Goal: Transaction & Acquisition: Purchase product/service

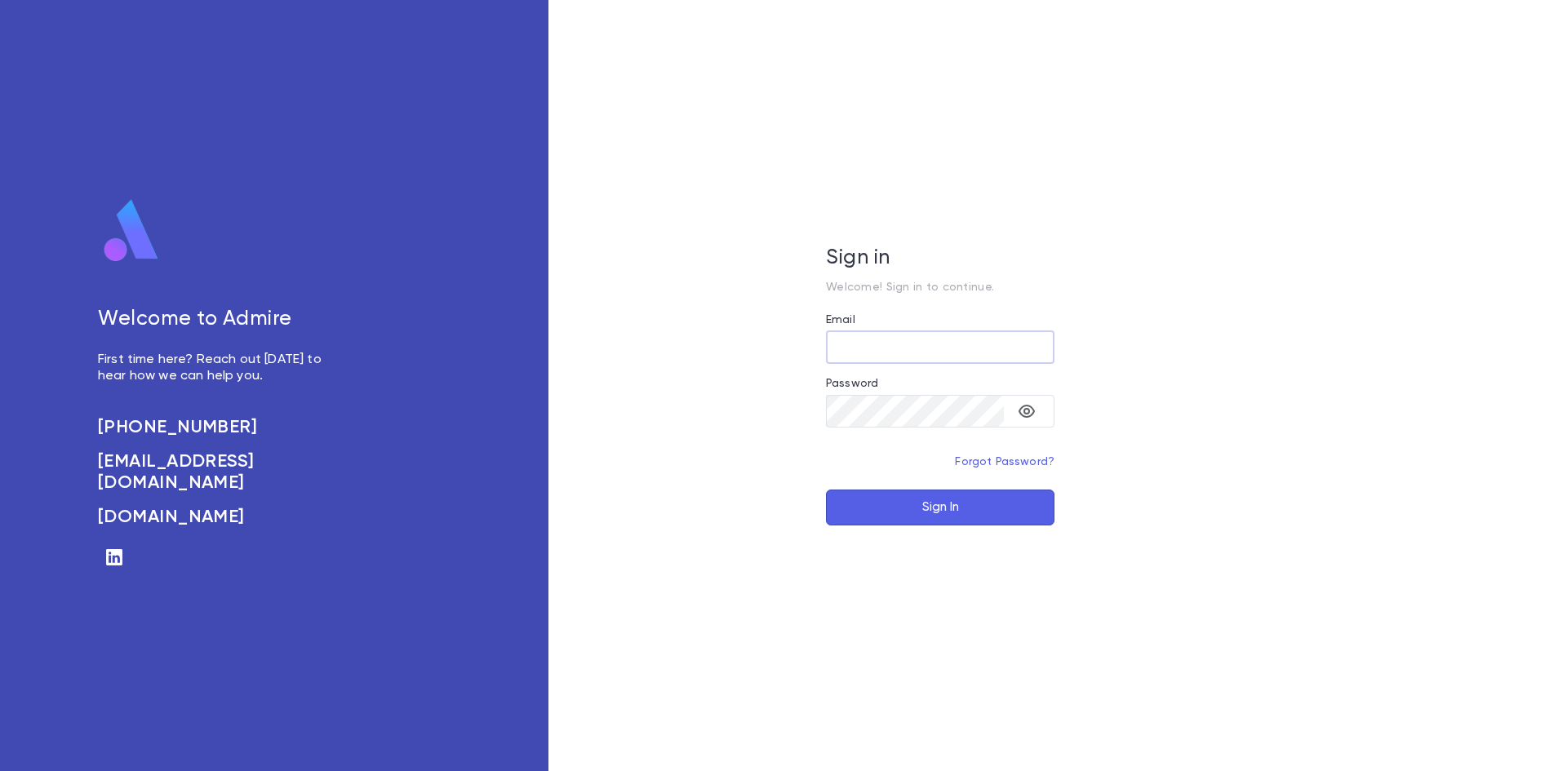
type input "**********"
click at [972, 506] on button "Sign In" at bounding box center [940, 508] width 229 height 36
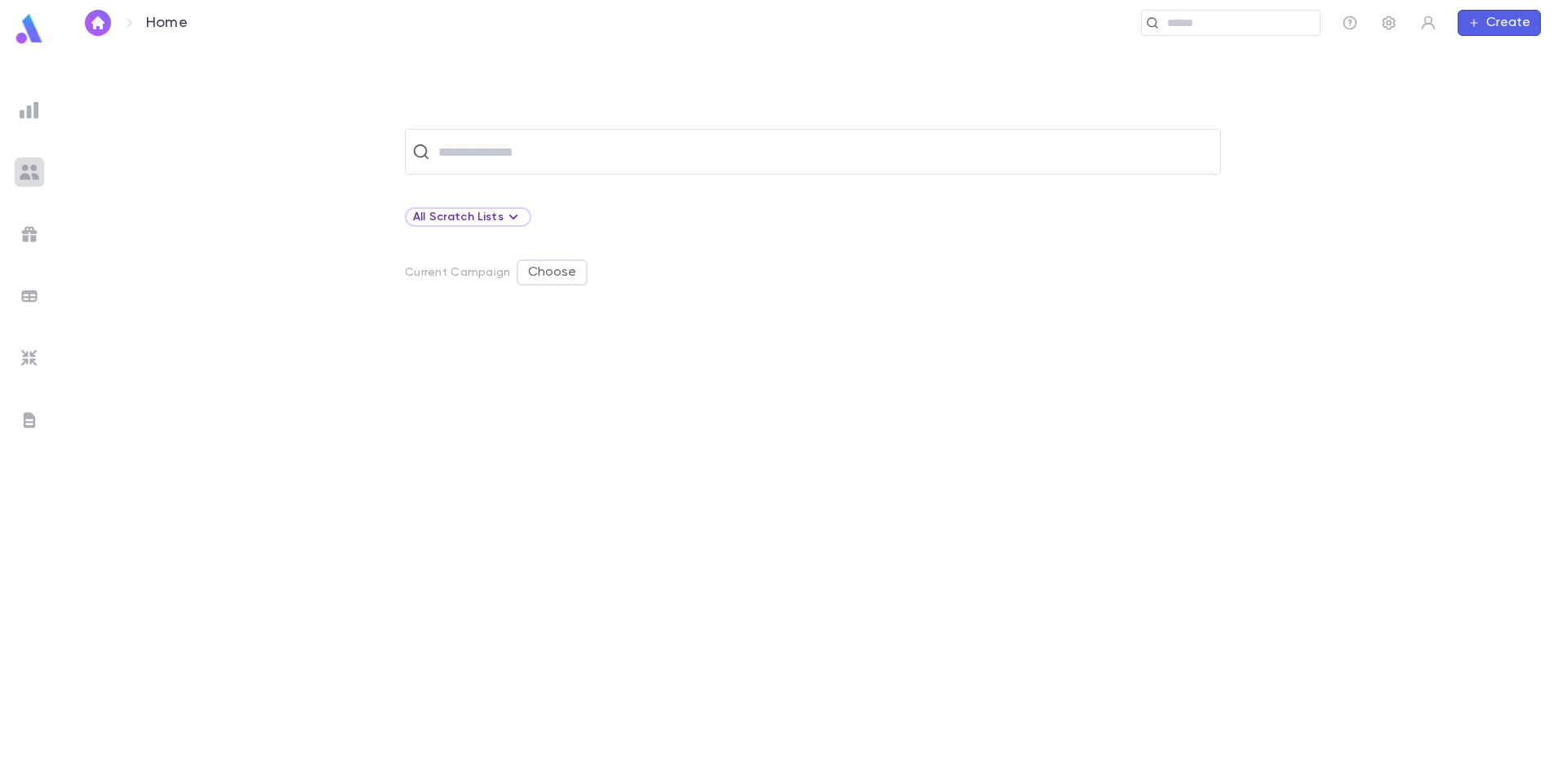
click at [16, 167] on div at bounding box center [29, 172] width 29 height 29
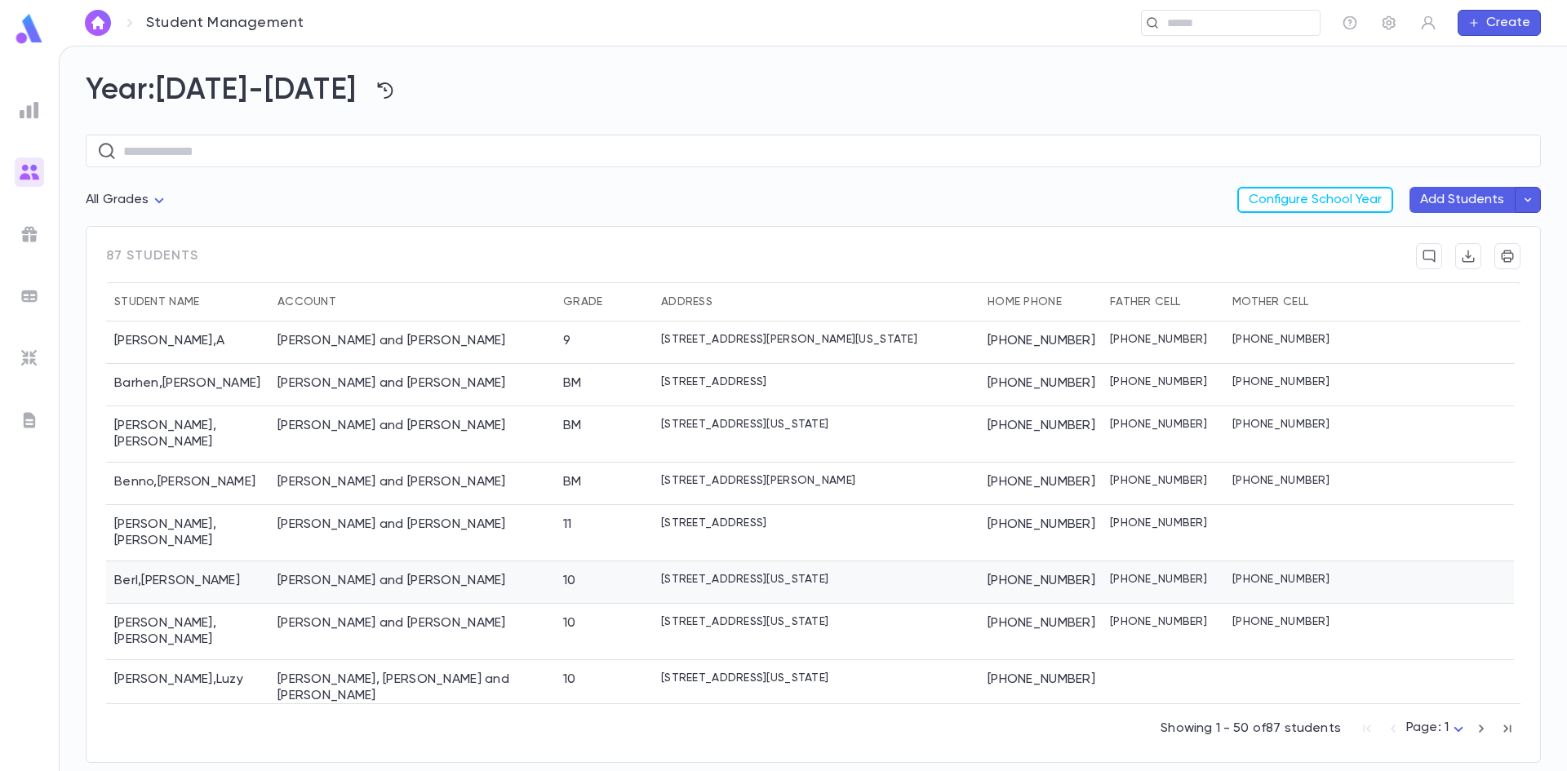
click at [240, 562] on div "Berl , [PERSON_NAME]" at bounding box center [187, 583] width 163 height 42
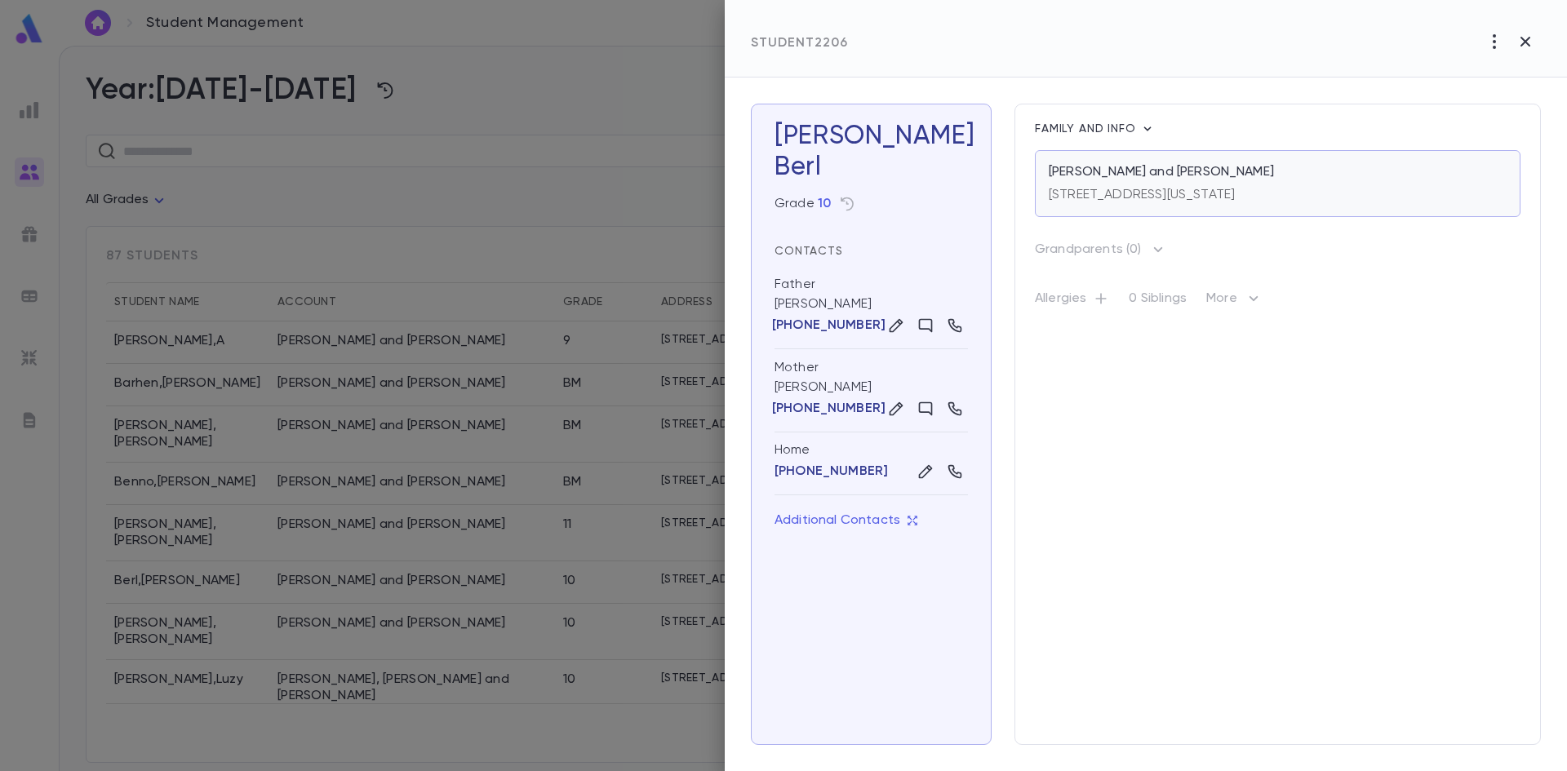
click at [1179, 185] on div "[STREET_ADDRESS][US_STATE]" at bounding box center [1142, 191] width 186 height 23
click at [468, 83] on div at bounding box center [783, 385] width 1567 height 771
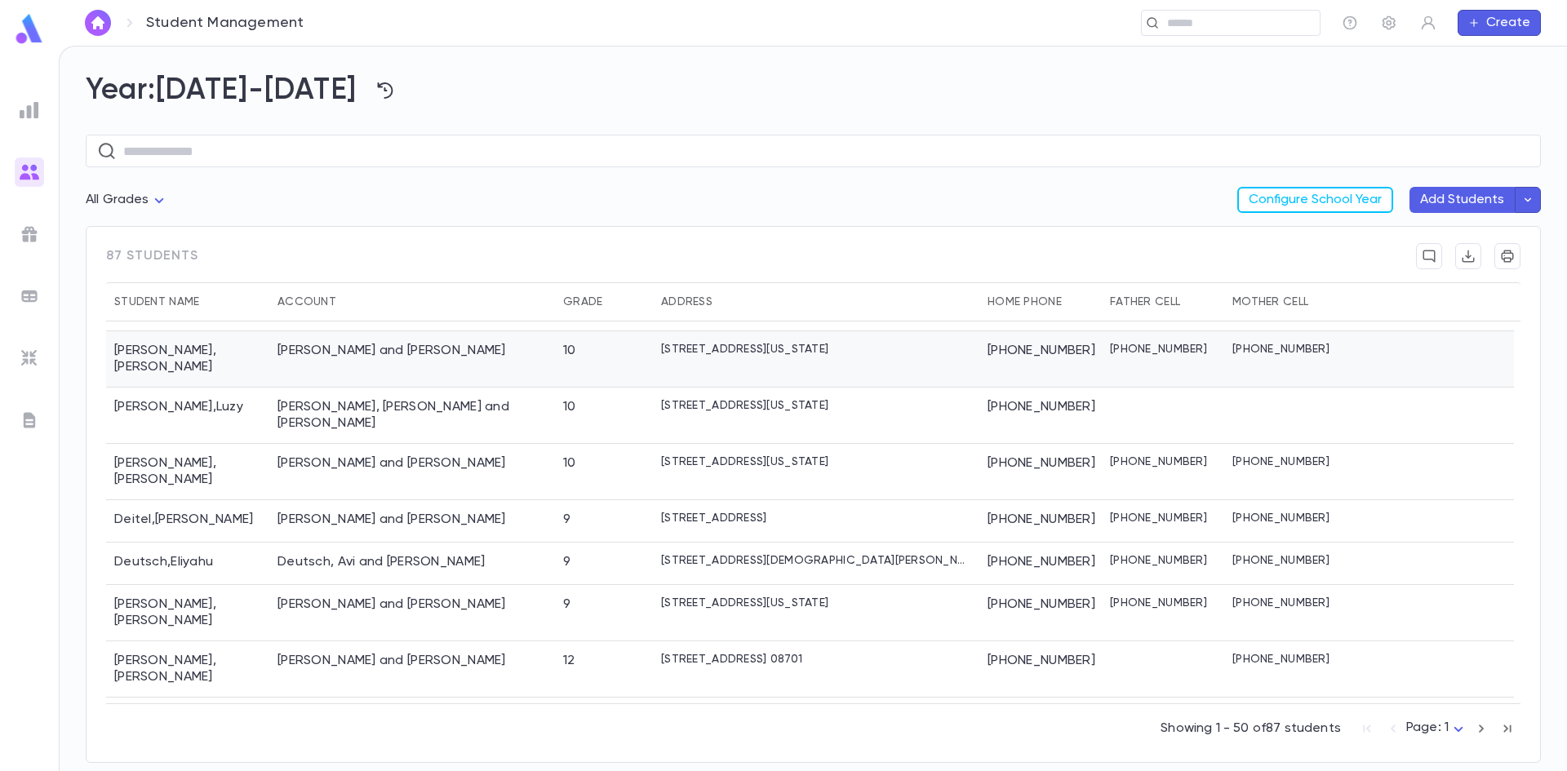
scroll to position [326, 0]
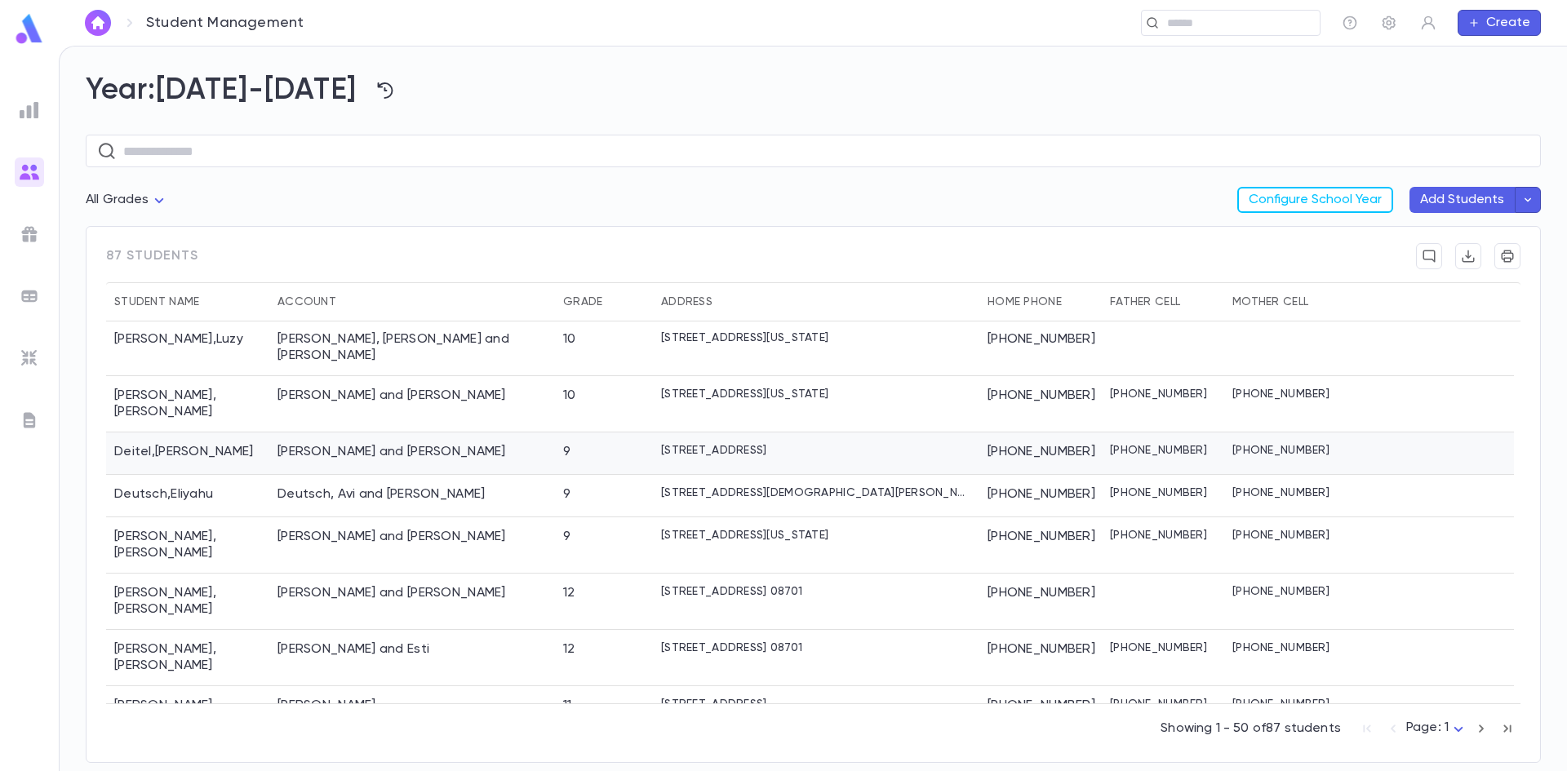
click at [229, 433] on div "[PERSON_NAME]" at bounding box center [187, 454] width 163 height 42
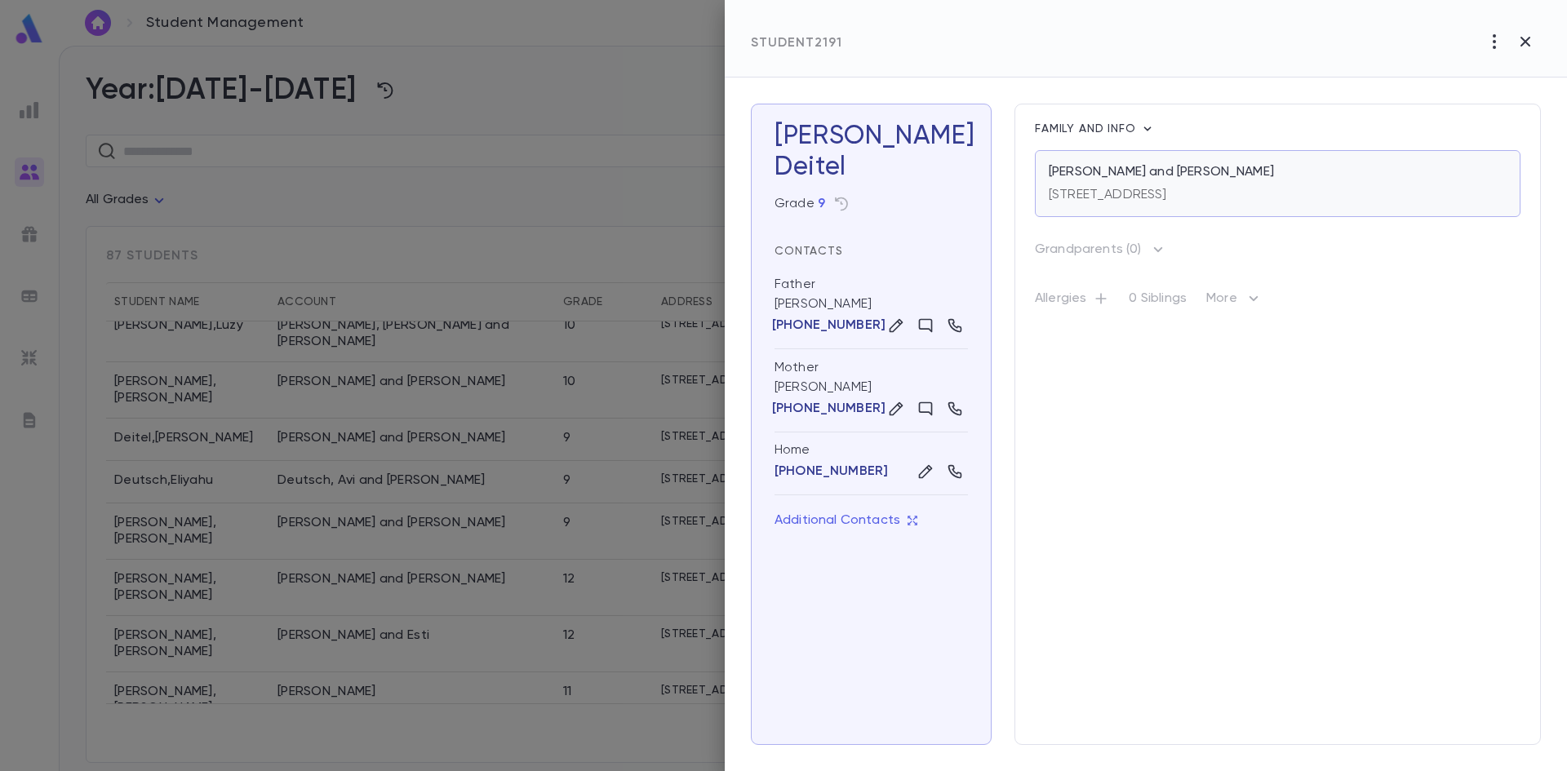
click at [1179, 174] on p "[PERSON_NAME] and [PERSON_NAME]" at bounding box center [1161, 172] width 225 height 16
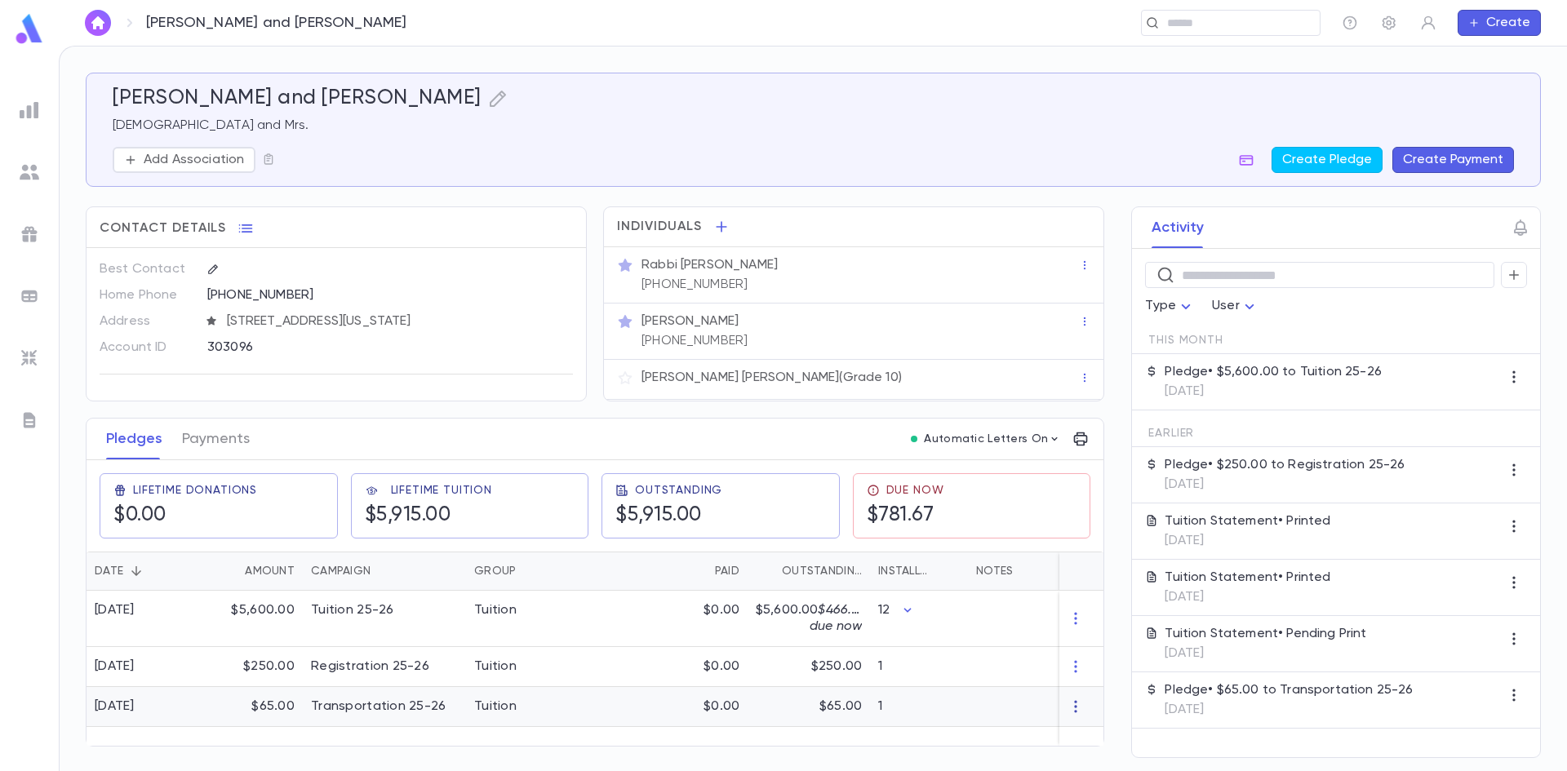
click at [1081, 705] on icon "button" at bounding box center [1076, 707] width 16 height 16
click at [1095, 727] on li "Delete" at bounding box center [1106, 734] width 69 height 26
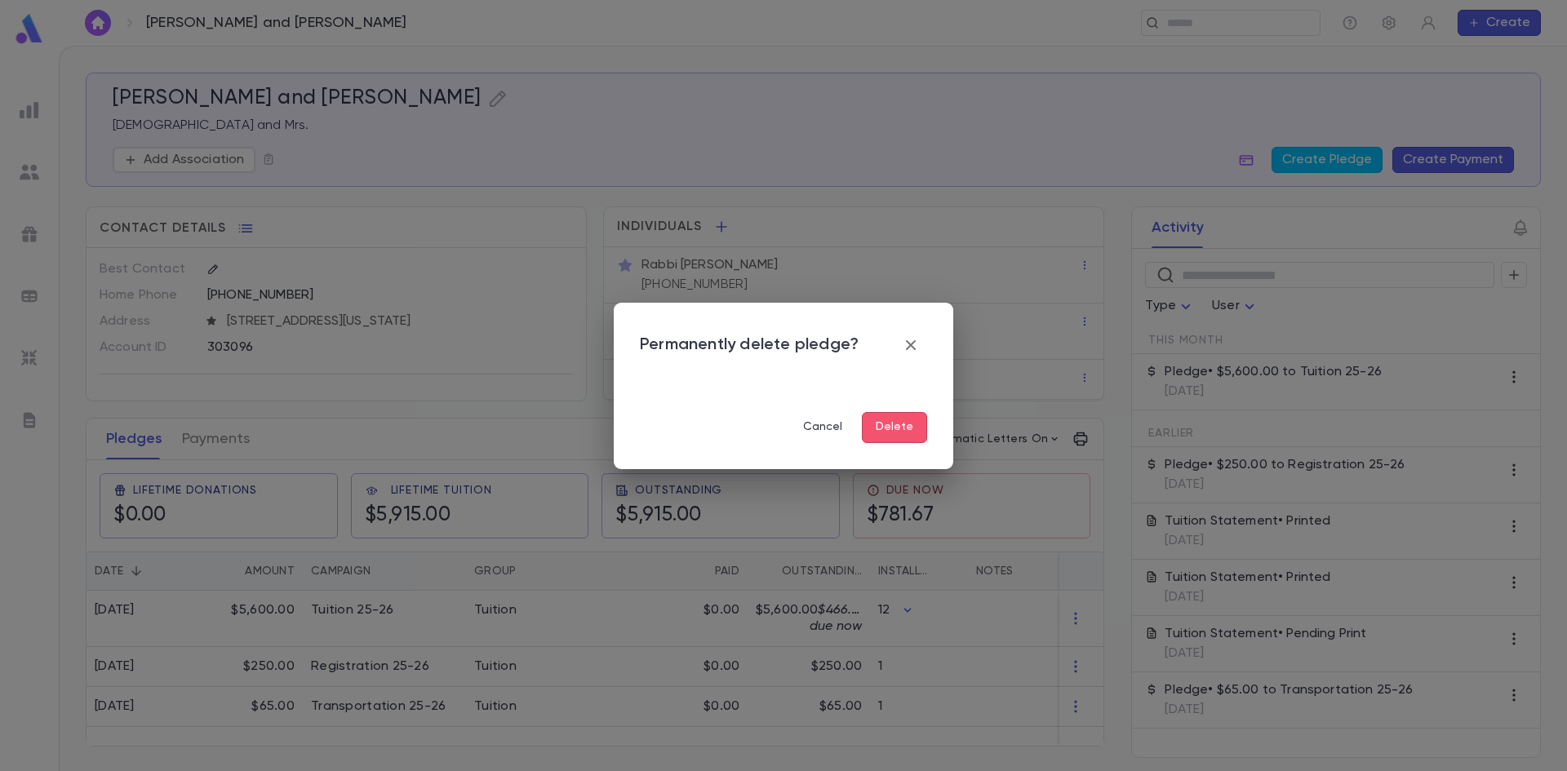
click at [907, 438] on button "Delete" at bounding box center [894, 427] width 65 height 31
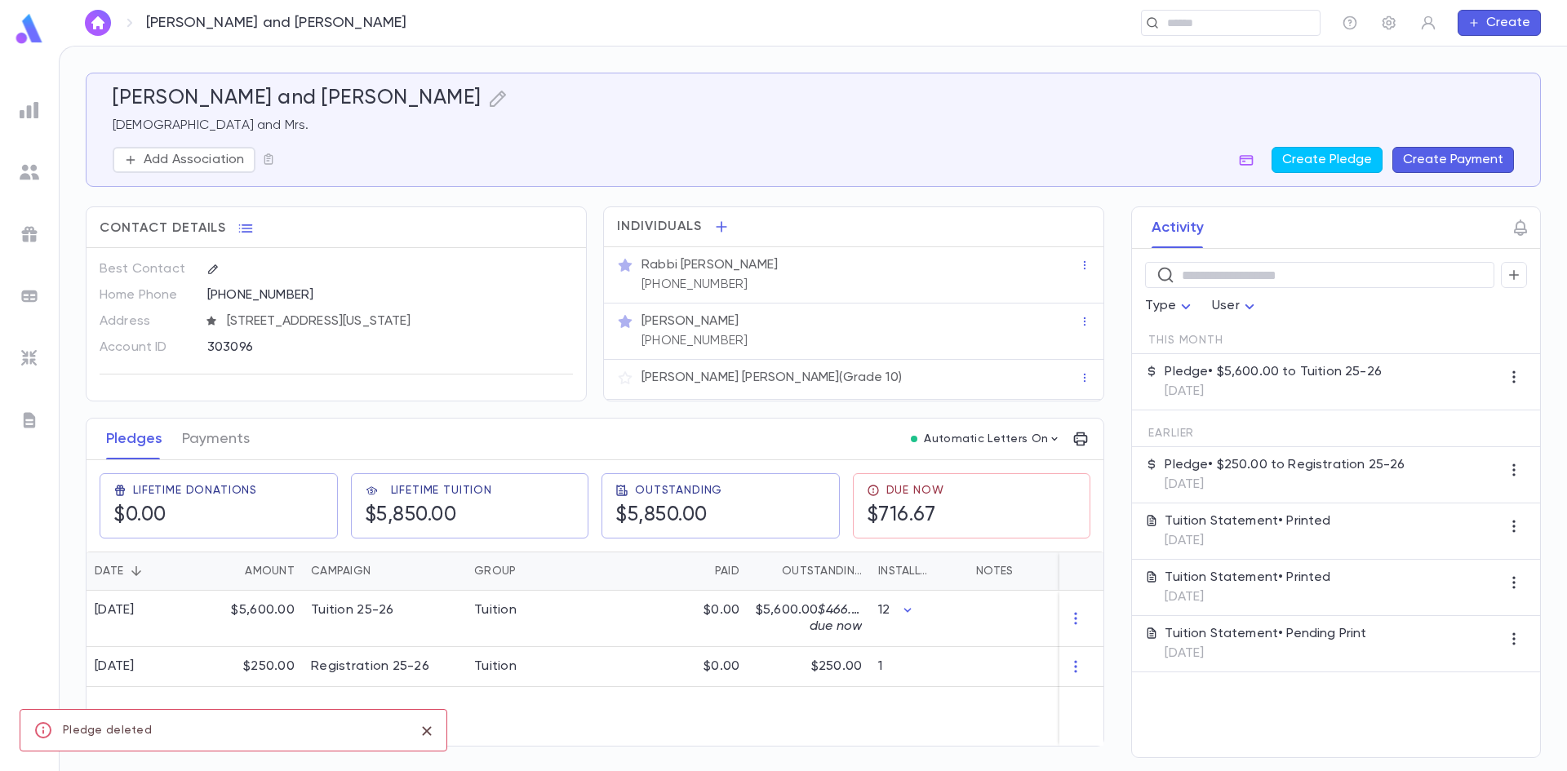
click at [1438, 152] on button "Create Payment" at bounding box center [1453, 160] width 122 height 26
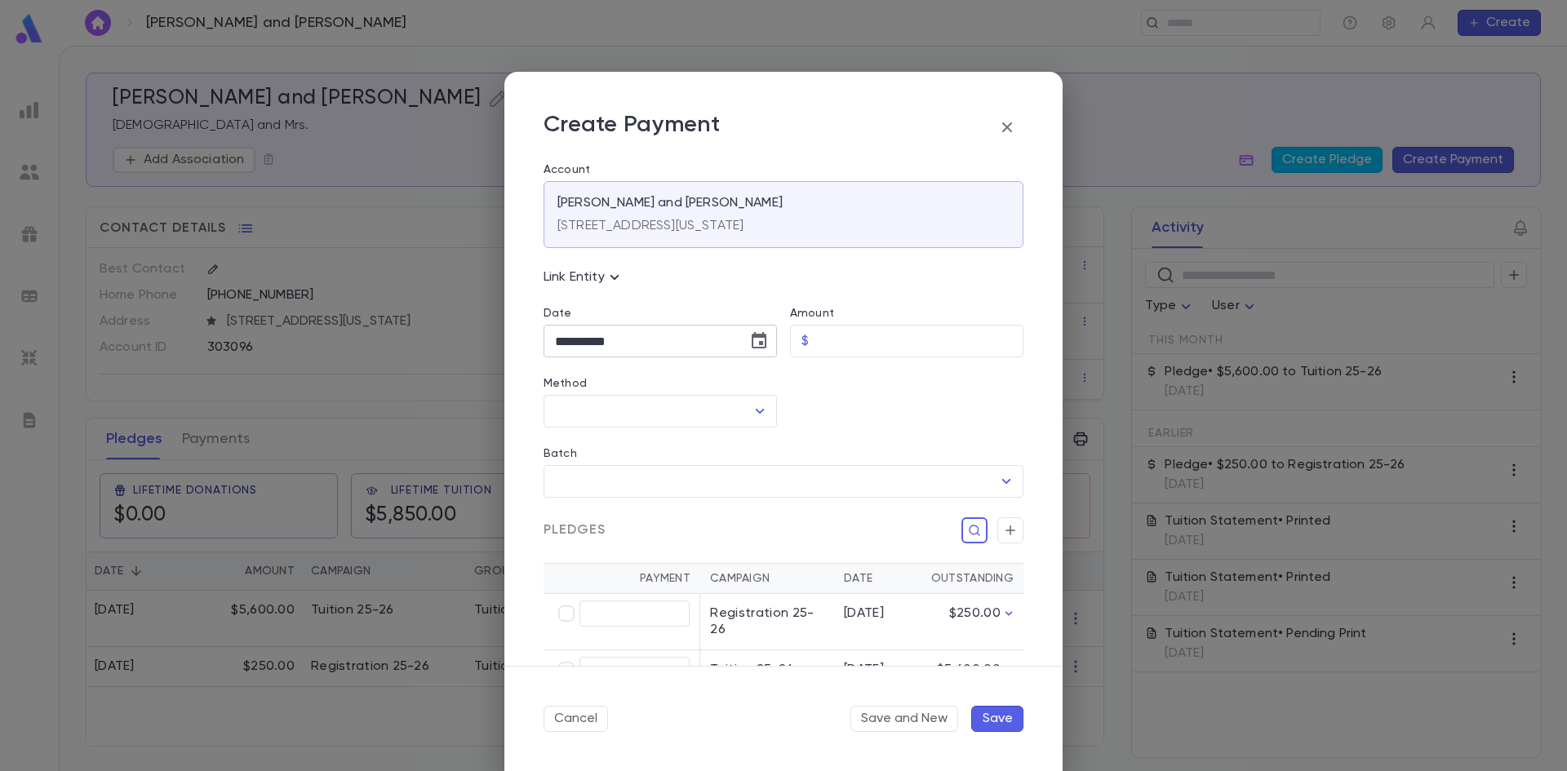
click at [584, 344] on input "**********" at bounding box center [640, 342] width 193 height 32
type input "**********"
click at [818, 349] on input "Amount" at bounding box center [919, 342] width 208 height 32
click at [756, 410] on icon "Open" at bounding box center [760, 411] width 9 height 5
type input "******"
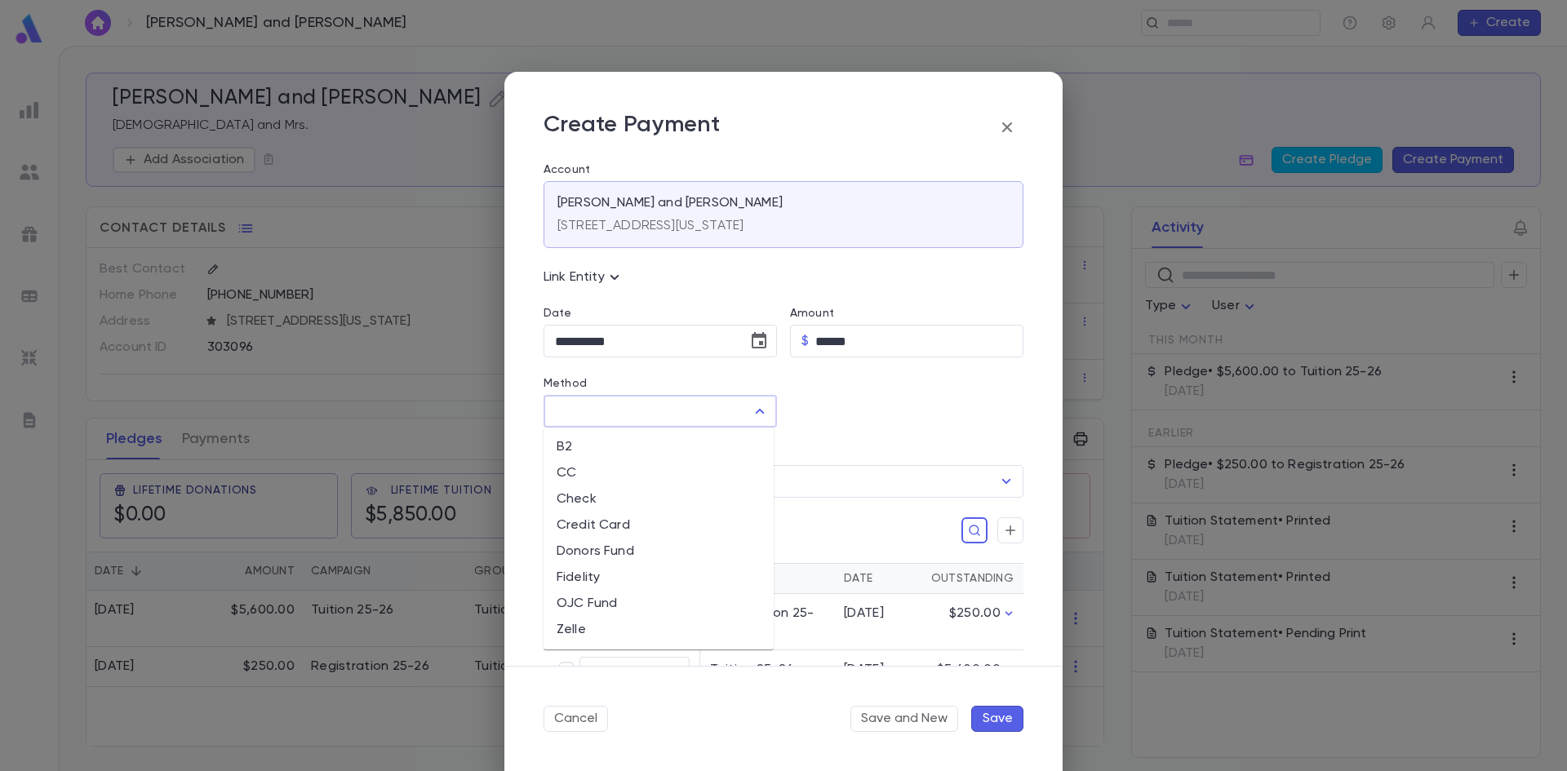
click at [607, 527] on li "Credit Card" at bounding box center [659, 526] width 230 height 26
type input "**********"
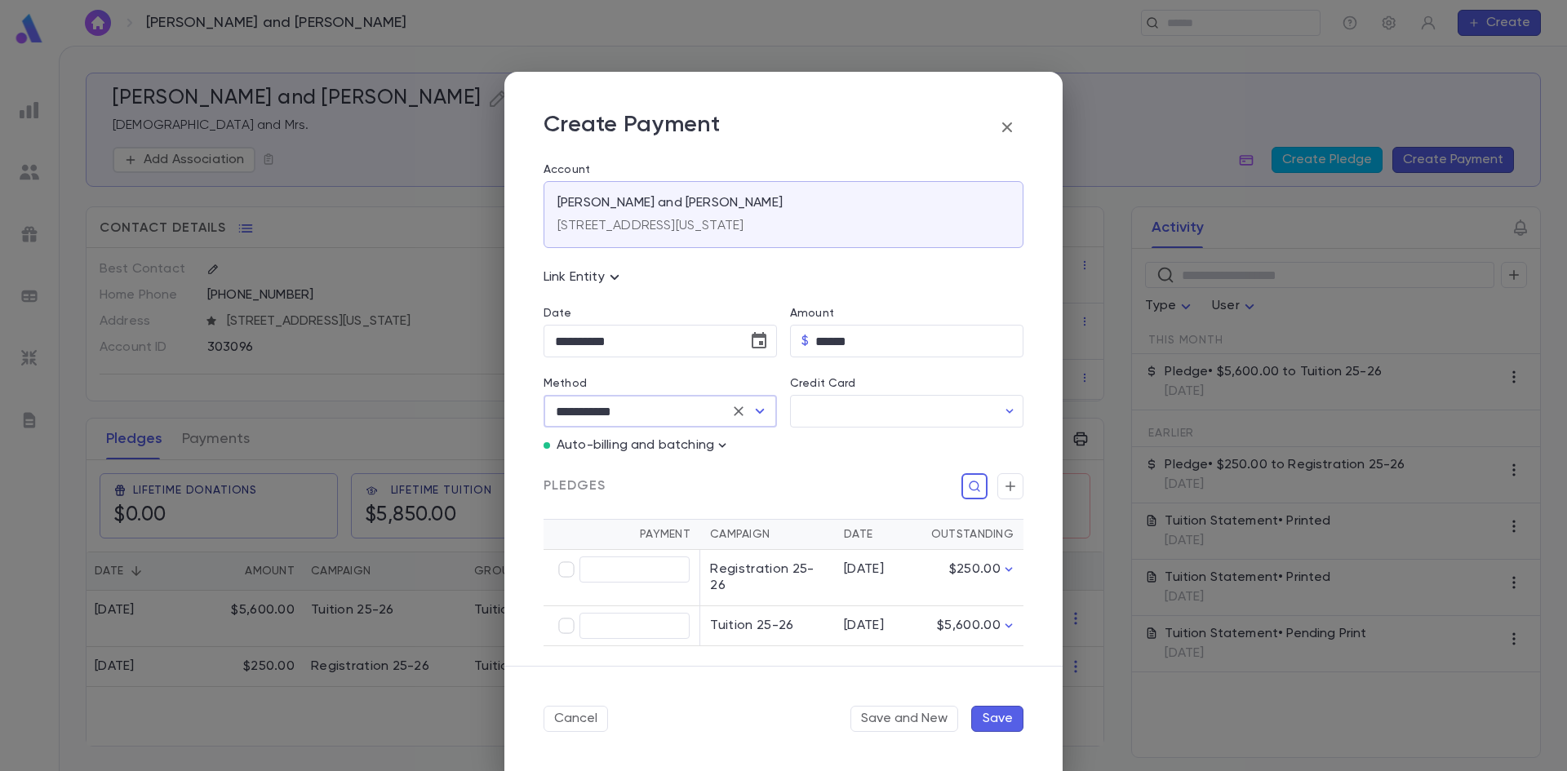
type input "******"
click at [997, 722] on button "Save" at bounding box center [997, 719] width 52 height 26
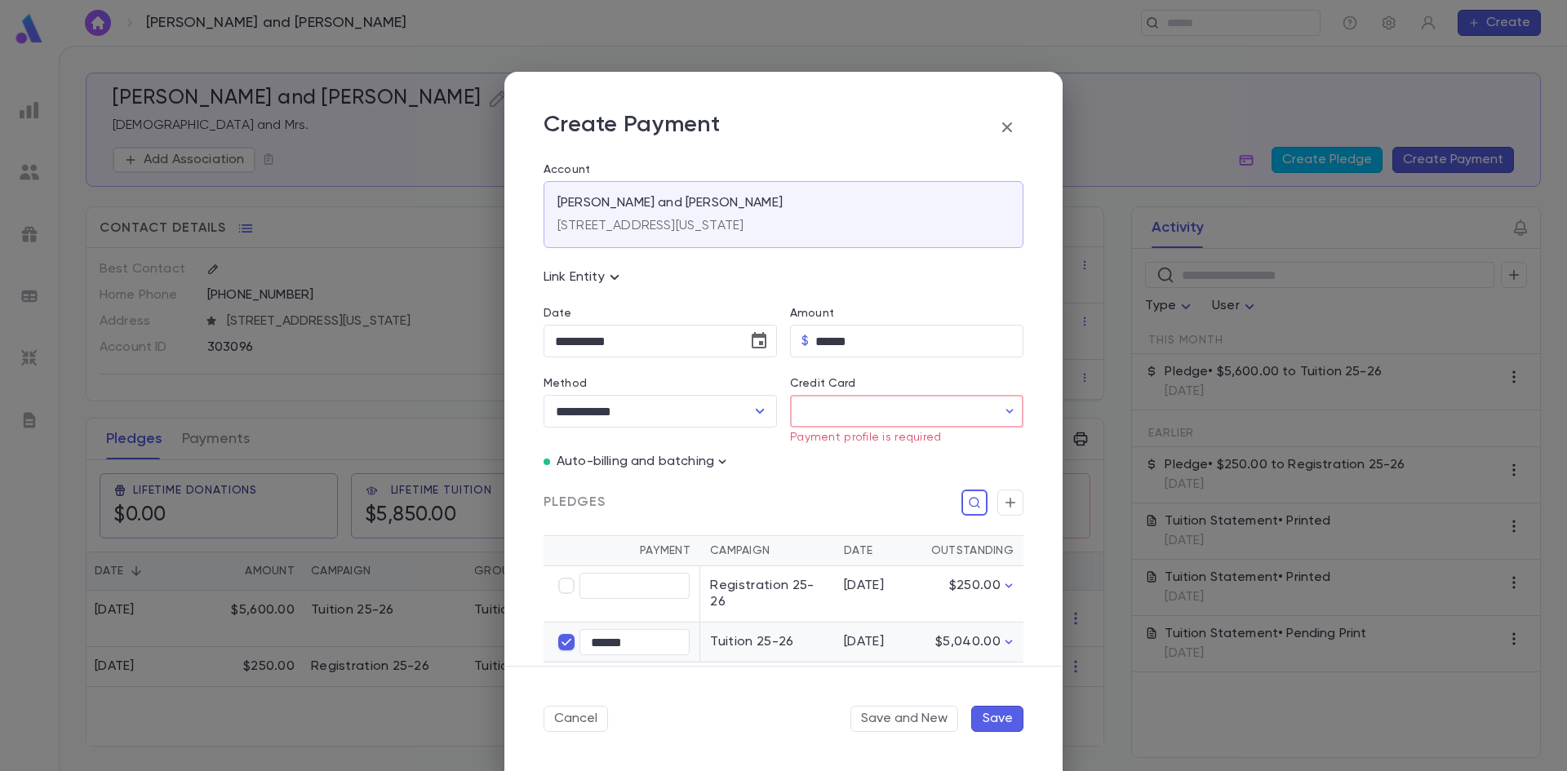
click at [866, 415] on input "Credit Card" at bounding box center [893, 412] width 206 height 32
click at [753, 410] on div at bounding box center [783, 385] width 1567 height 771
click at [1014, 414] on button "button" at bounding box center [1010, 411] width 26 height 26
click at [998, 407] on div at bounding box center [783, 385] width 1567 height 771
click at [858, 412] on input "Credit Card" at bounding box center [893, 412] width 206 height 32
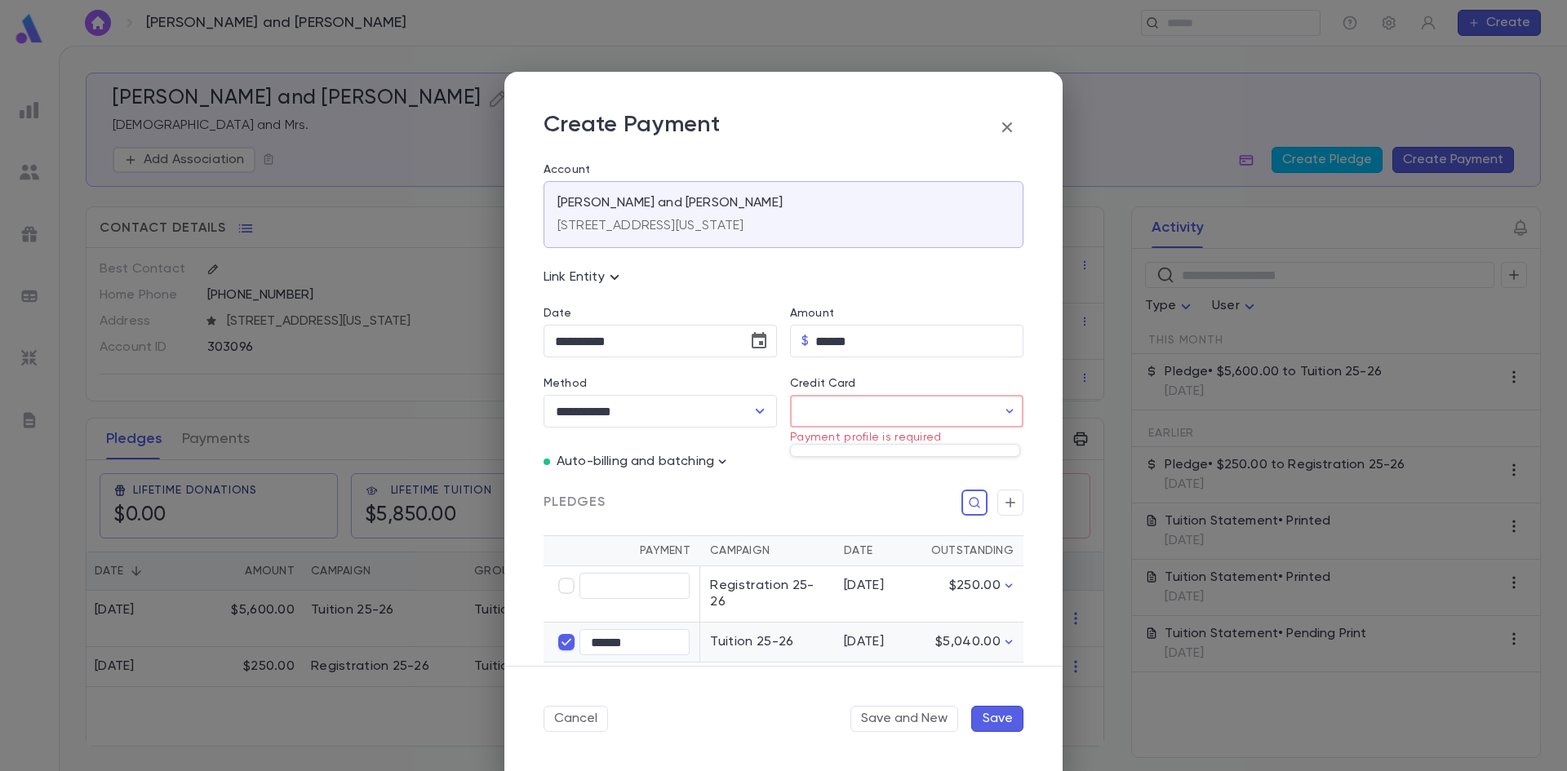
click at [749, 412] on div at bounding box center [783, 385] width 1567 height 771
click at [750, 412] on icon "Open" at bounding box center [760, 412] width 20 height 20
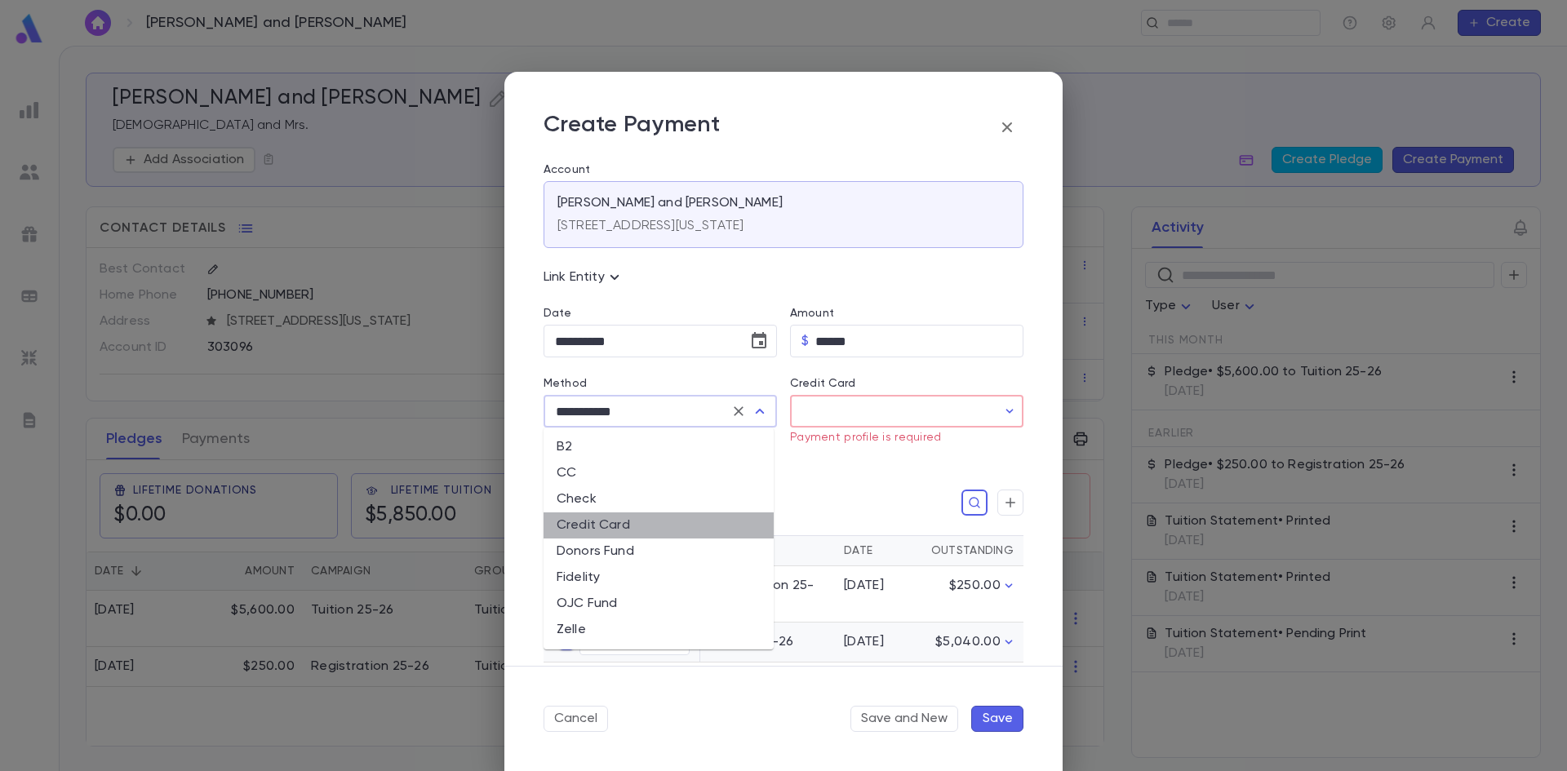
click at [642, 526] on li "Credit Card" at bounding box center [659, 526] width 230 height 26
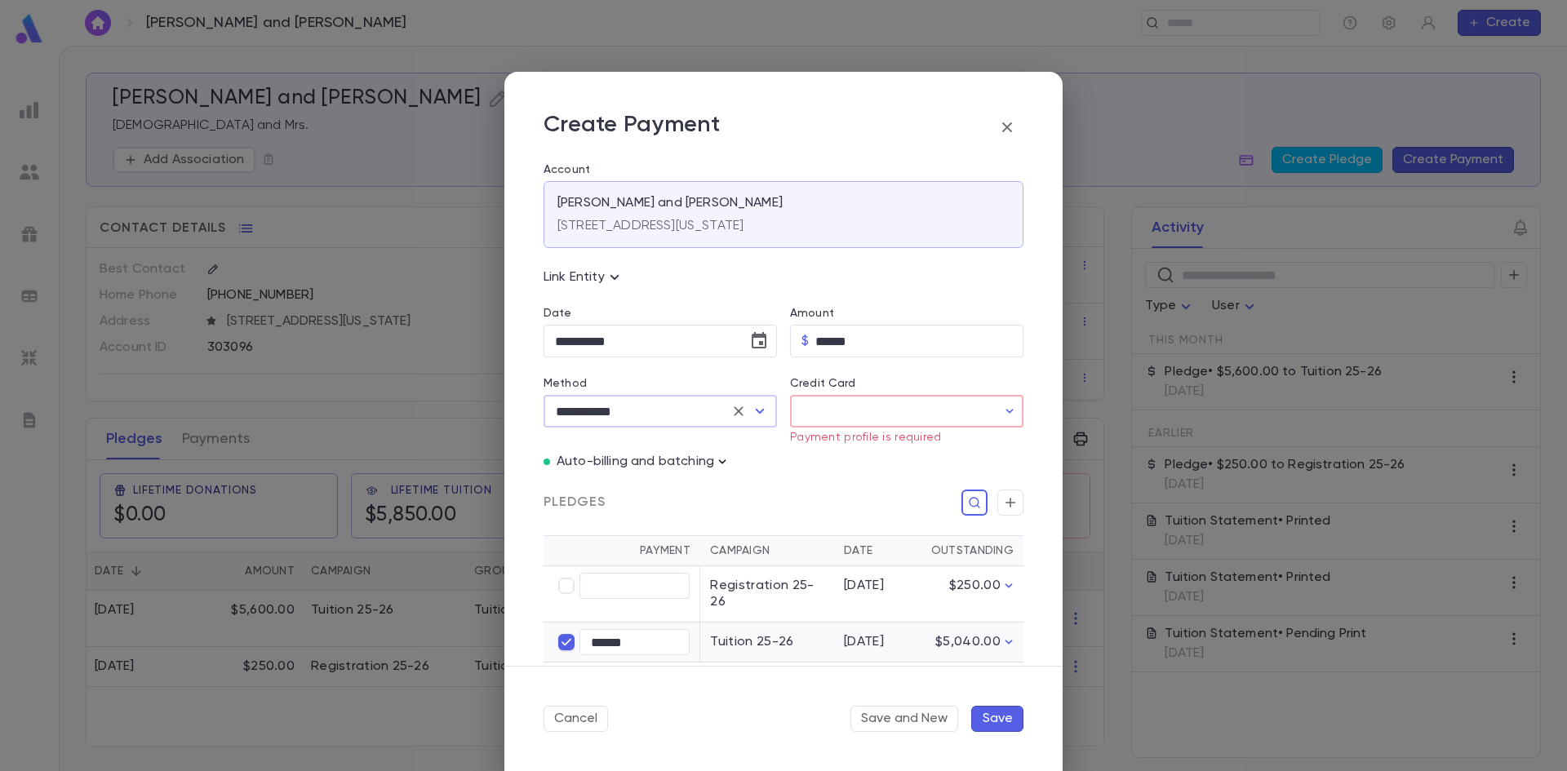
click at [717, 462] on icon "button" at bounding box center [722, 462] width 16 height 16
click at [765, 494] on p "Enter Manual Billing Instead" at bounding box center [816, 491] width 168 height 16
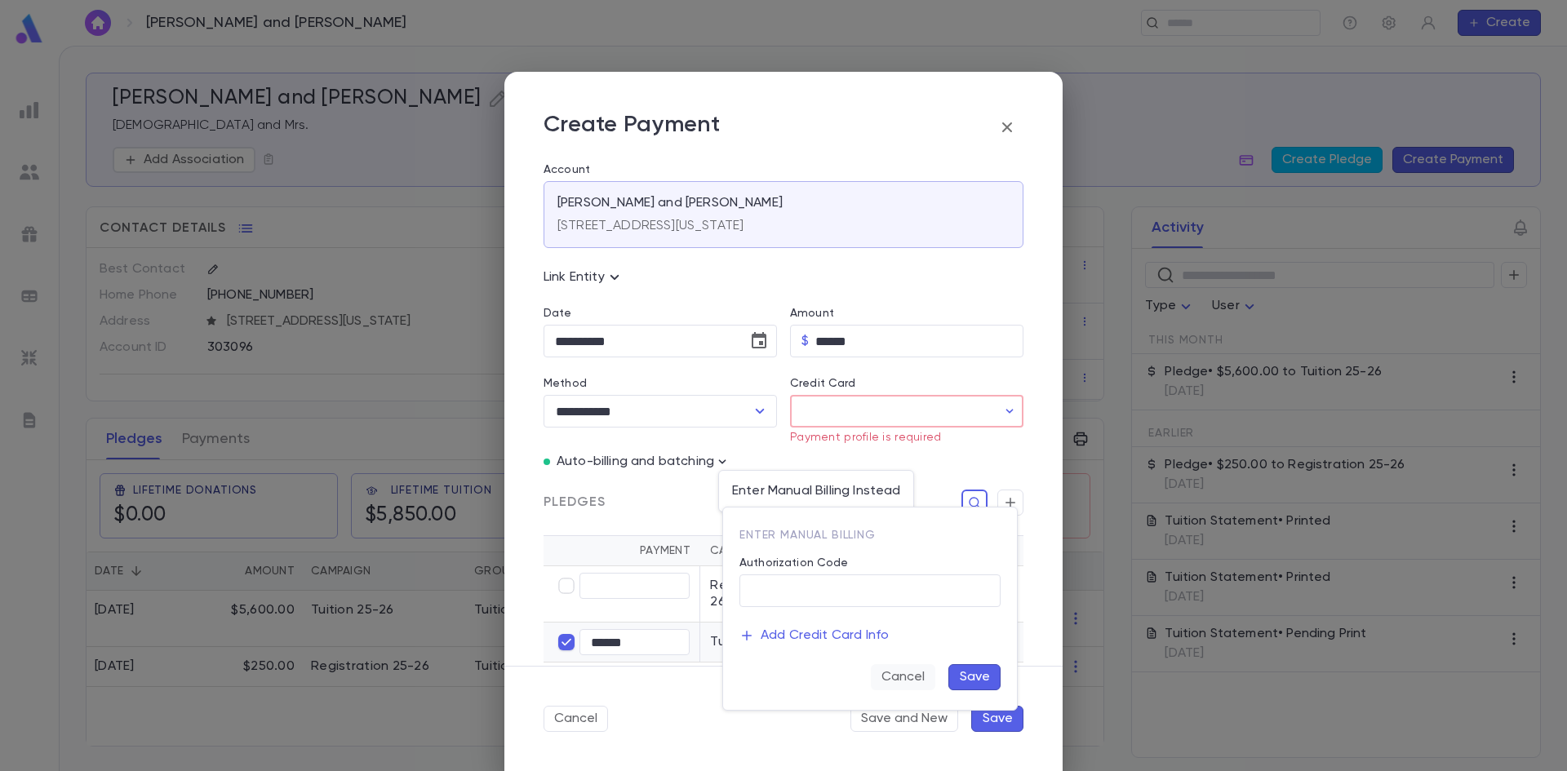
click at [900, 677] on button "Cancel" at bounding box center [903, 677] width 64 height 26
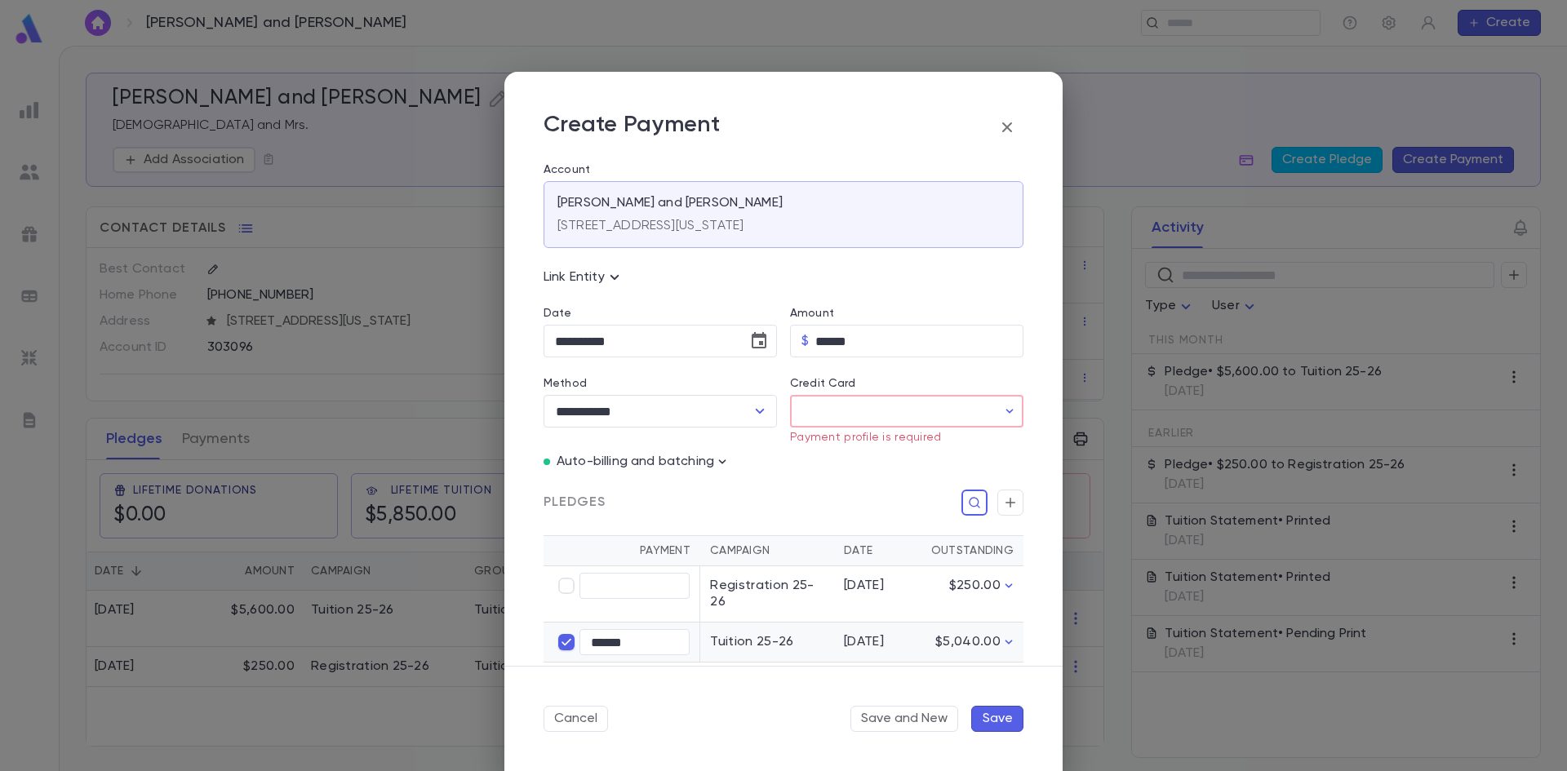
click at [988, 400] on input "Credit Card" at bounding box center [893, 412] width 206 height 32
click at [873, 713] on div at bounding box center [783, 385] width 1567 height 771
click at [984, 715] on button "Save" at bounding box center [997, 719] width 52 height 26
click at [958, 417] on input "Credit Card" at bounding box center [893, 412] width 206 height 32
click at [802, 410] on div at bounding box center [783, 385] width 1567 height 771
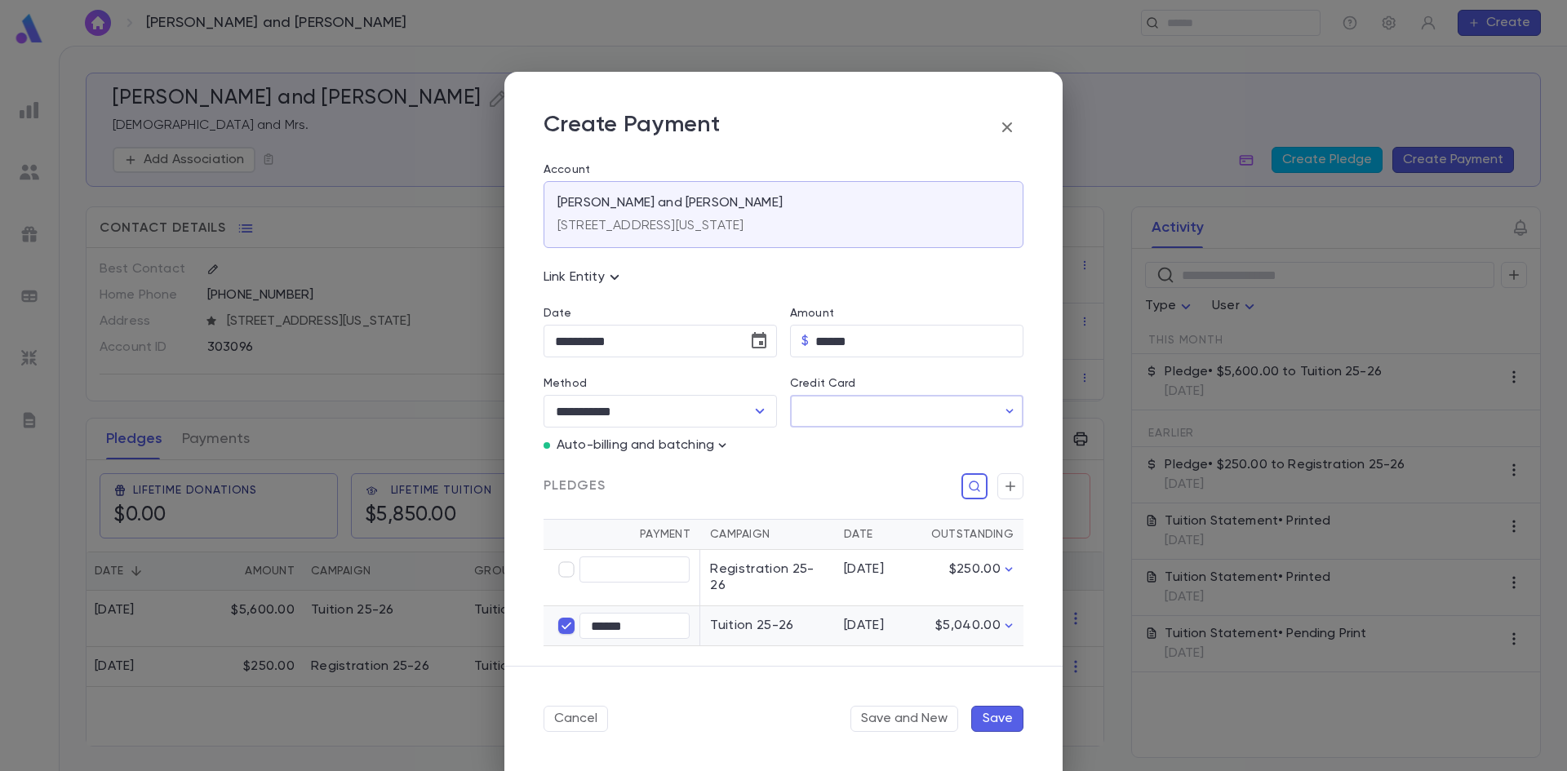
click at [1014, 717] on button "Save" at bounding box center [997, 719] width 52 height 26
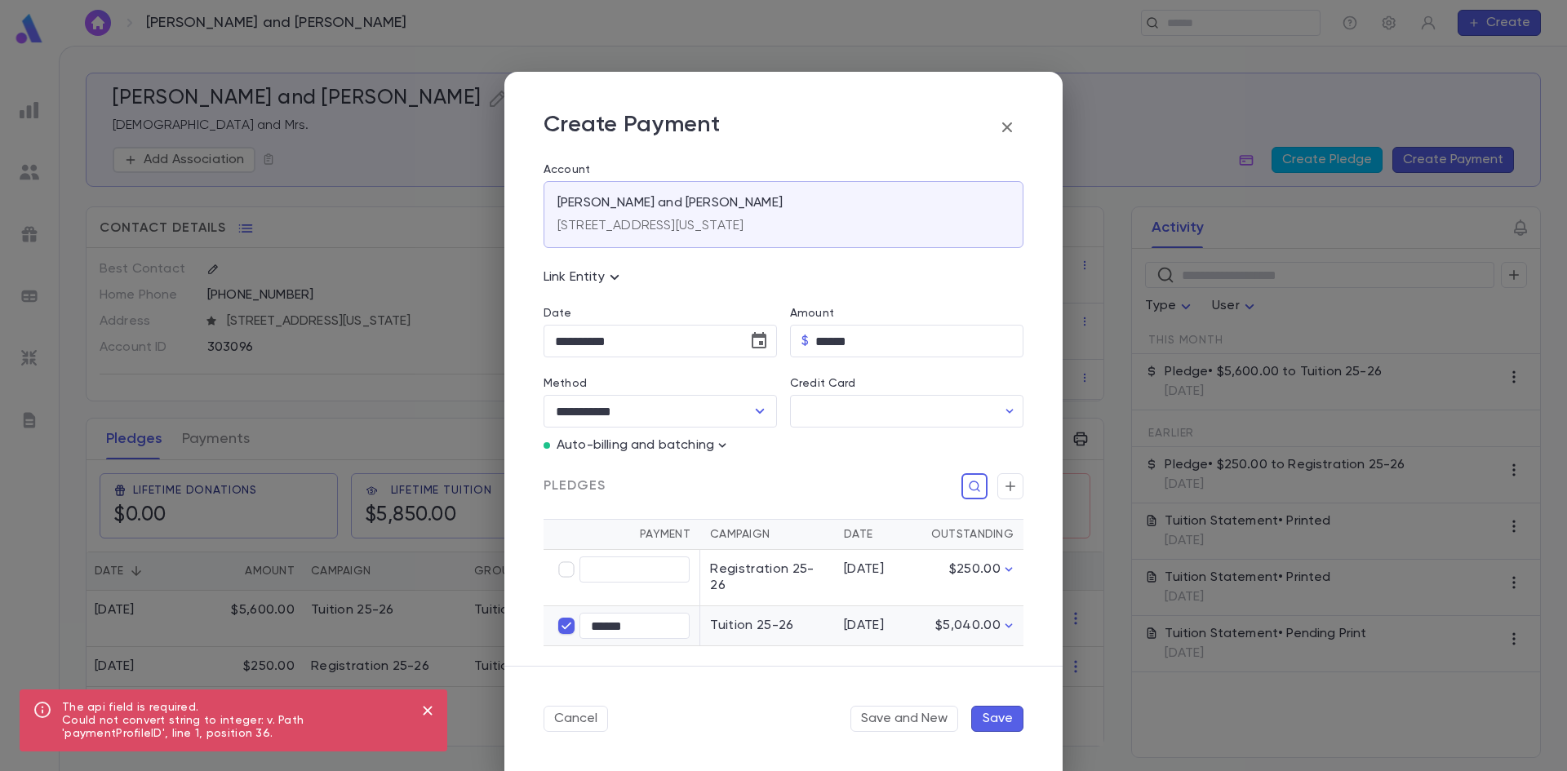
click at [1010, 726] on button "Save" at bounding box center [997, 719] width 52 height 26
click at [1012, 131] on icon "button" at bounding box center [1007, 128] width 20 height 20
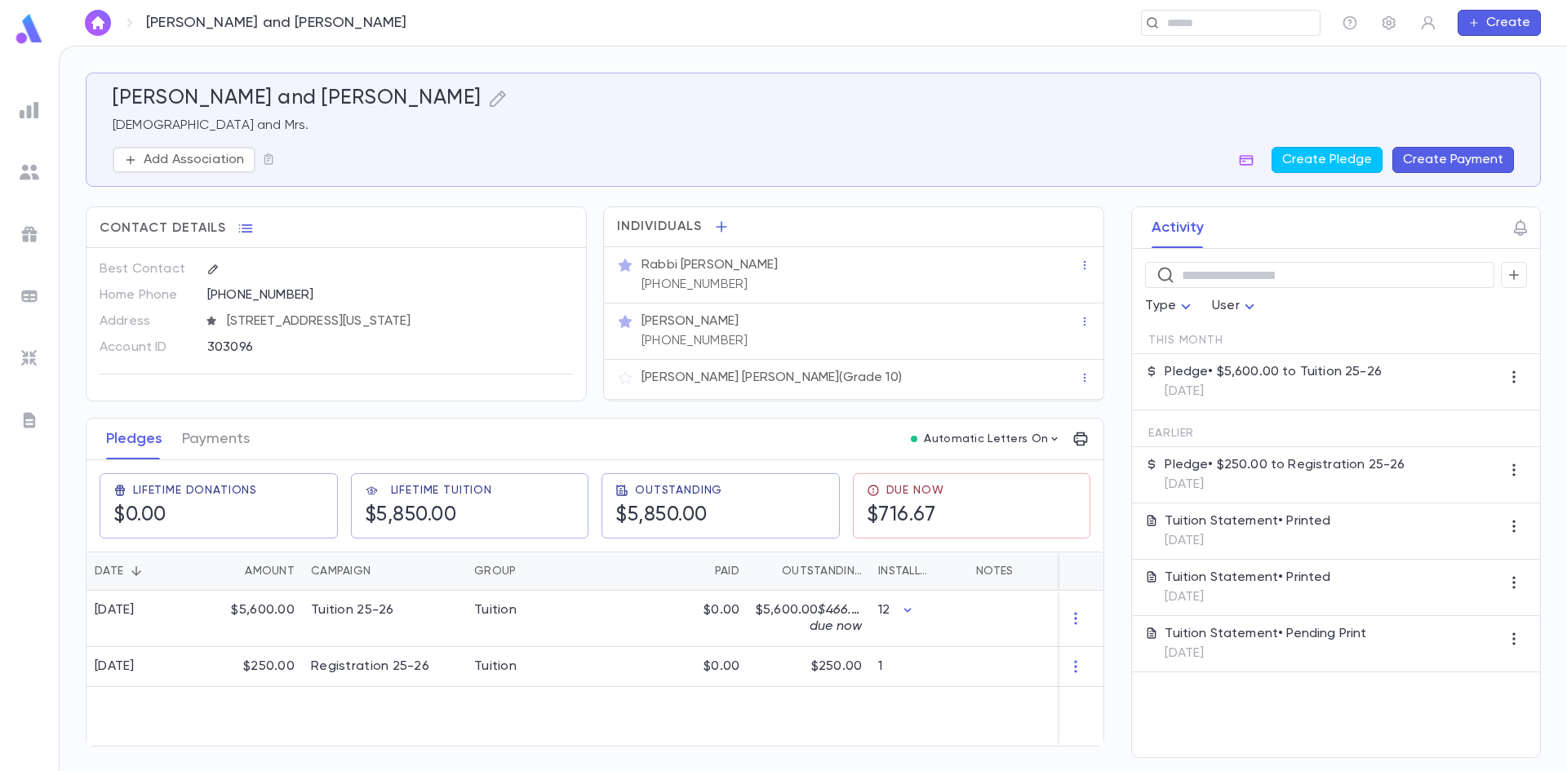
click at [1487, 164] on button "Create Payment" at bounding box center [1453, 160] width 122 height 26
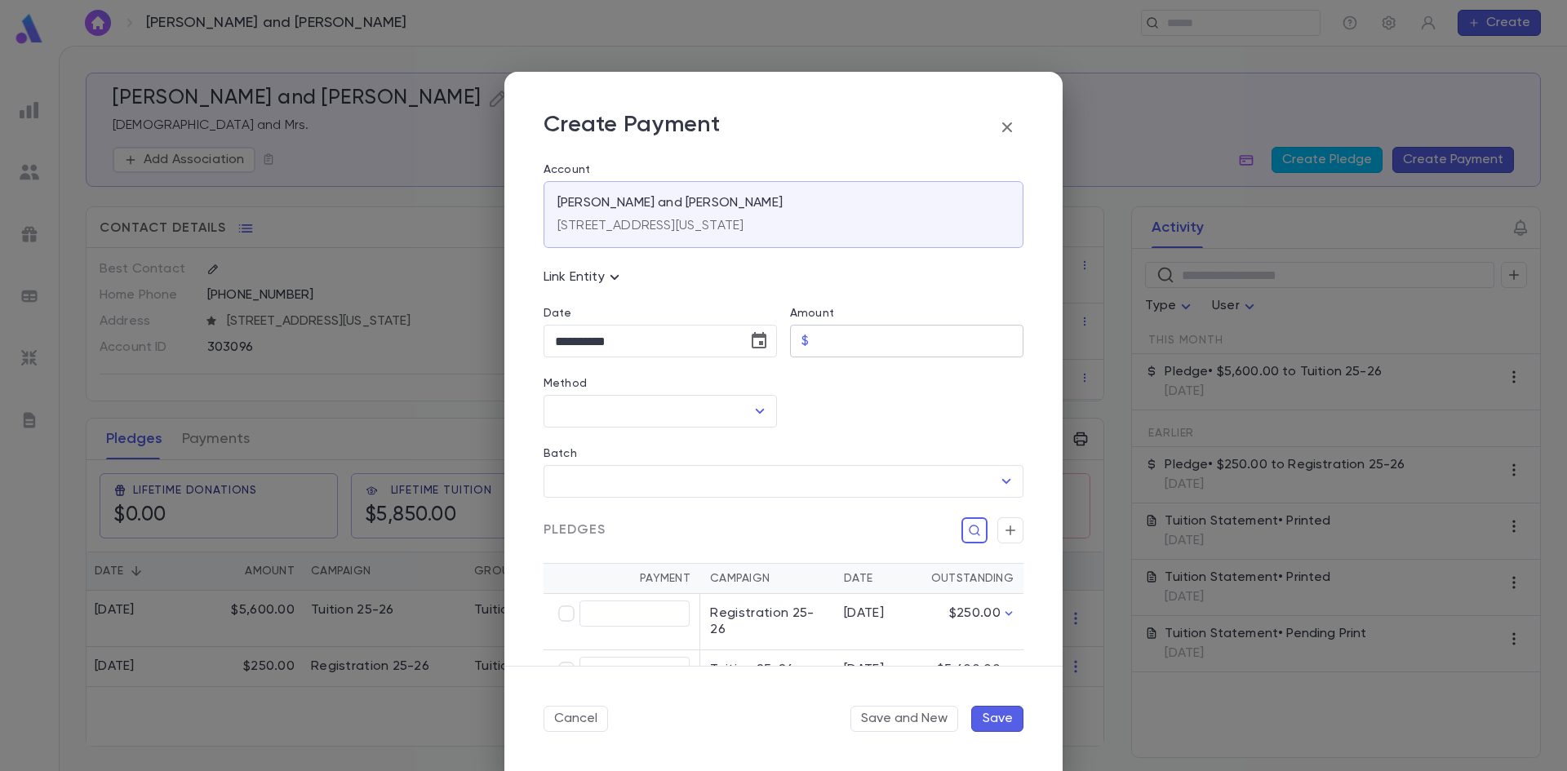
click at [828, 341] on input "Amount" at bounding box center [919, 342] width 208 height 32
click at [760, 420] on icon "Open" at bounding box center [760, 412] width 20 height 20
type input "******"
click at [686, 472] on li "CC" at bounding box center [659, 473] width 230 height 26
type input "**"
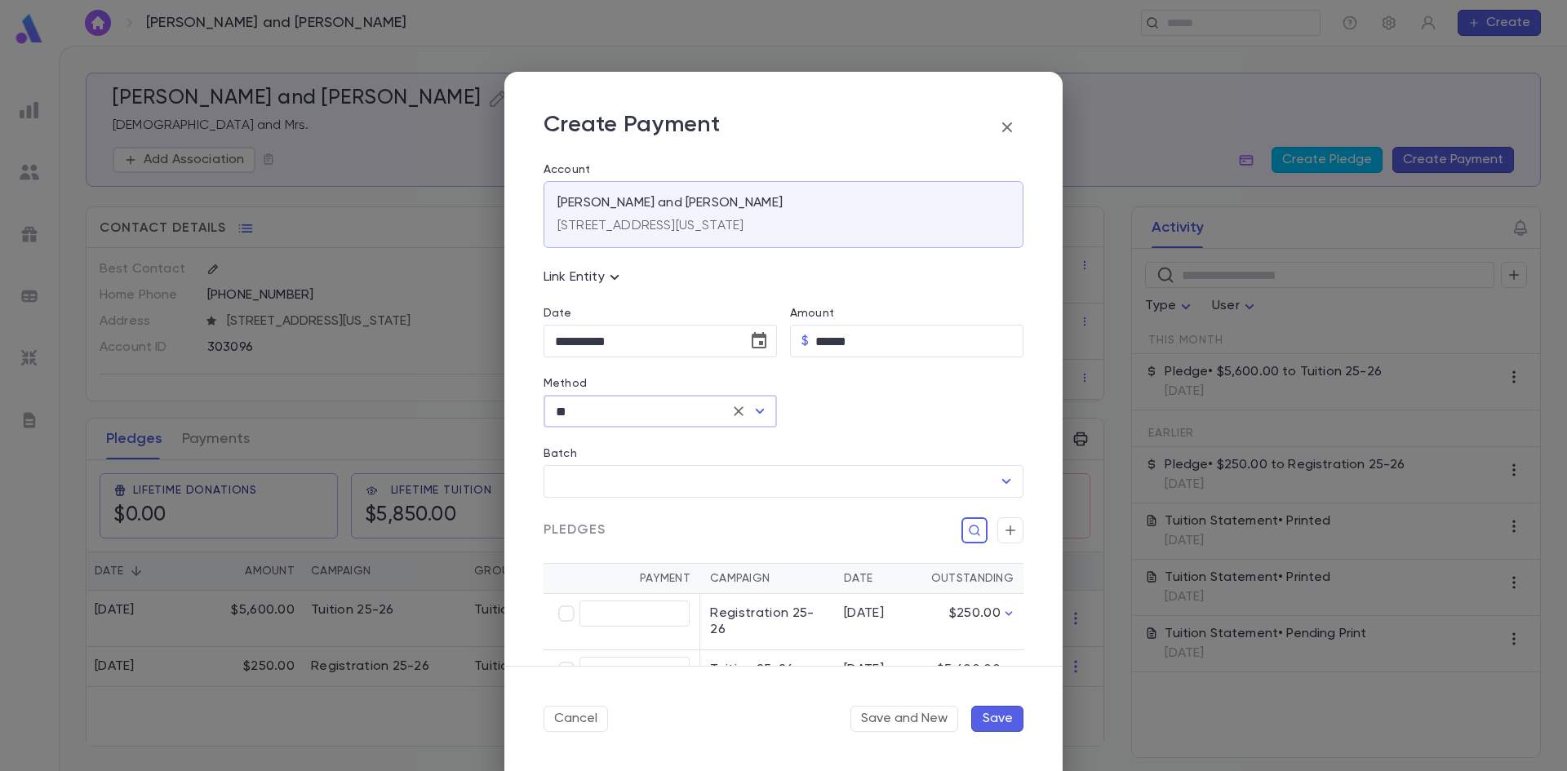
scroll to position [82, 0]
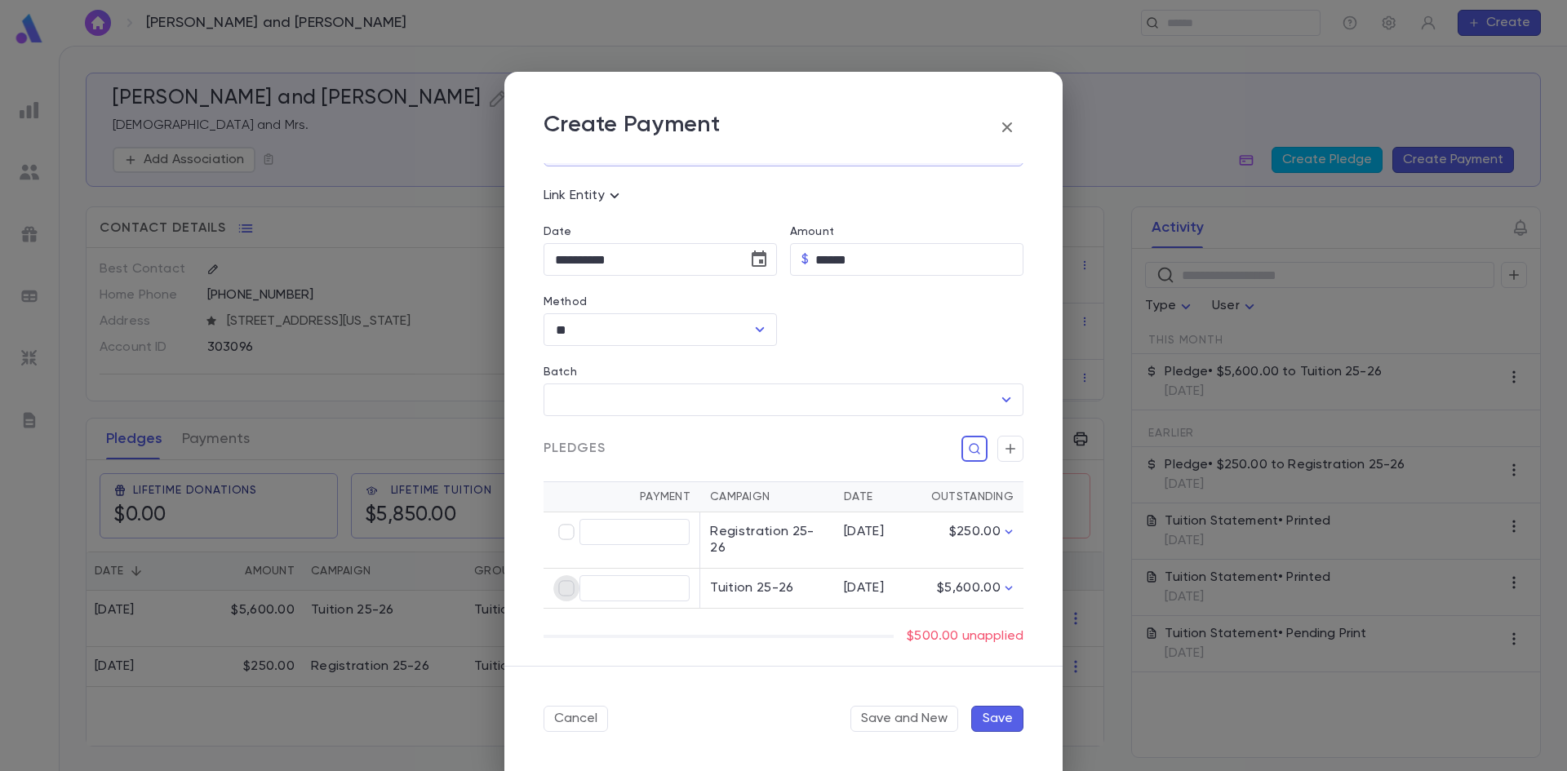
type input "******"
click at [1001, 713] on button "Save" at bounding box center [997, 719] width 52 height 26
